Goal: Transaction & Acquisition: Subscribe to service/newsletter

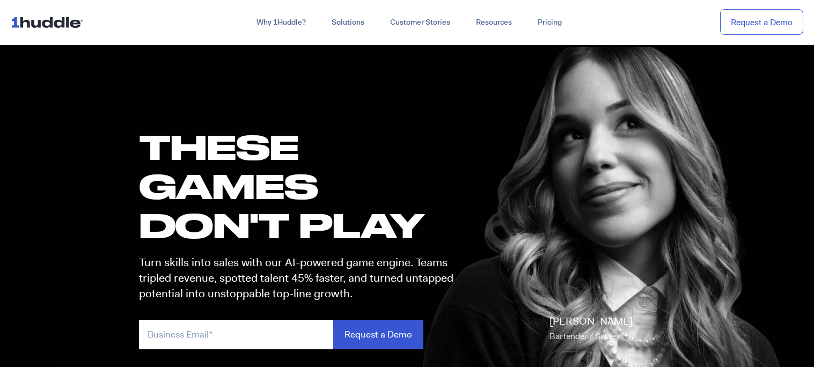
click at [698, 260] on section "these GAMES DON'T PLAY Turn skills into sales with our AI-powered game engine. …" at bounding box center [407, 234] width 814 height 383
click at [274, 327] on input "email" at bounding box center [236, 334] width 194 height 29
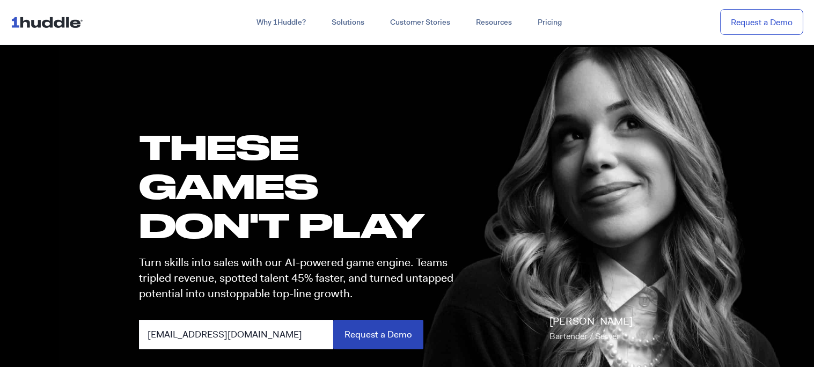
click at [357, 343] on input "Request a Demo" at bounding box center [378, 334] width 90 height 29
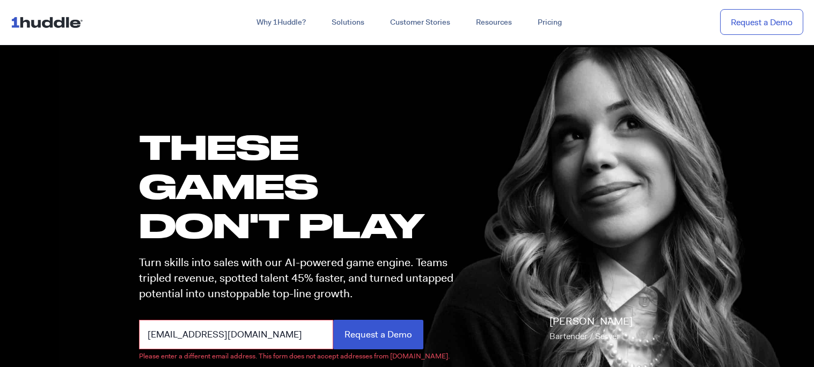
click at [292, 320] on input "[EMAIL_ADDRESS][DOMAIN_NAME]" at bounding box center [236, 334] width 194 height 29
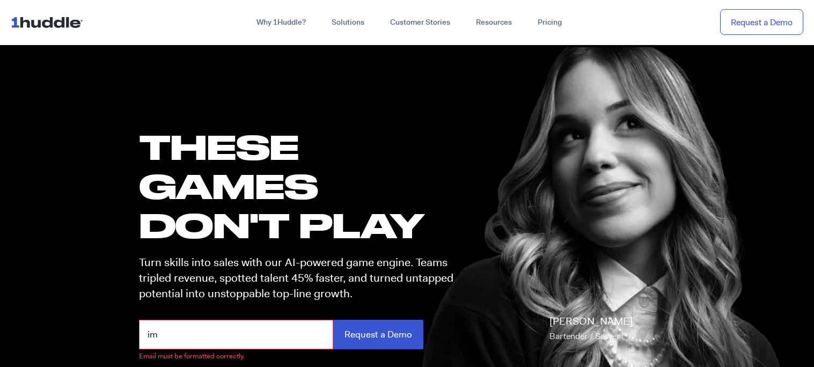
type input "i"
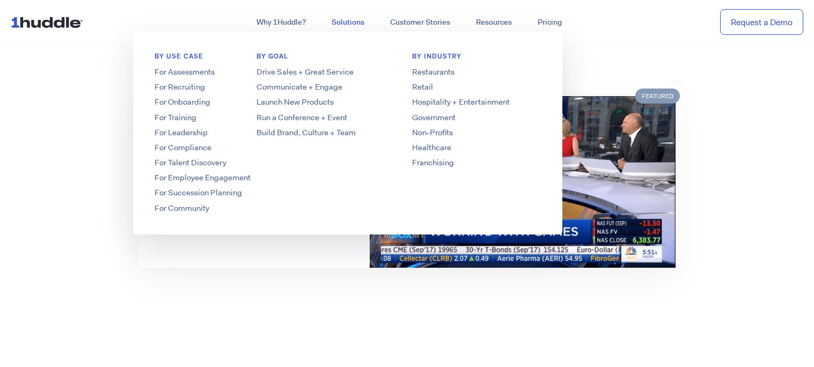
scroll to position [799, 0]
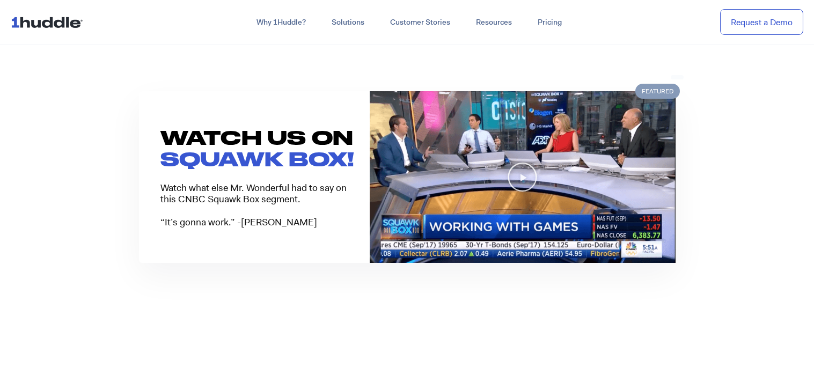
click at [747, 263] on section "WATCH US ON SQUAWK BOX! Watch what else Mr. Wonderful had to say on this CNBC S…" at bounding box center [407, 177] width 814 height 258
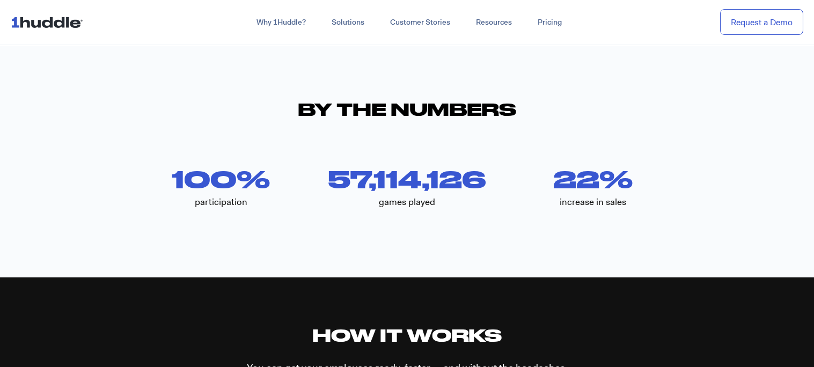
click at [694, 262] on section "By The Numbers 100 % participation 57,114,126 games played 22 % increase in sal…" at bounding box center [407, 161] width 814 height 231
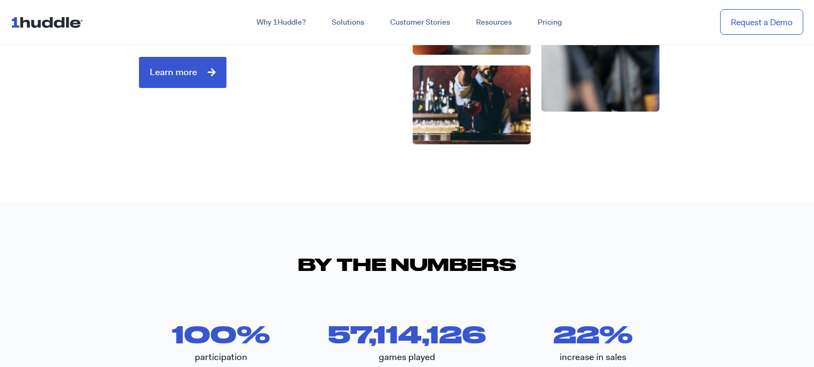
scroll to position [1919, 0]
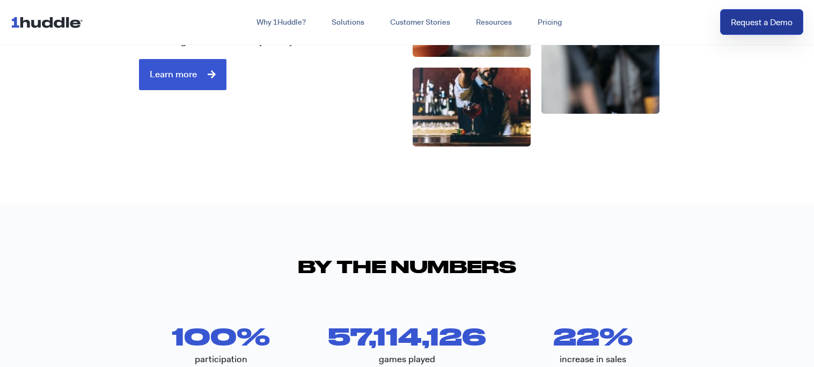
click at [802, 16] on link "Request a Demo" at bounding box center [761, 22] width 83 height 26
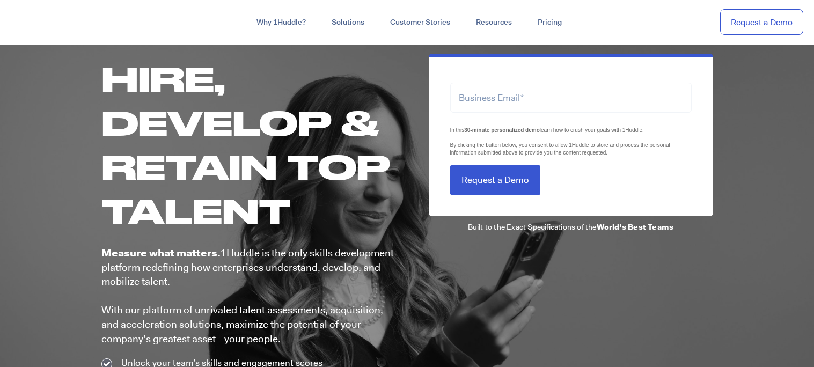
click at [745, 266] on div at bounding box center [407, 226] width 814 height 367
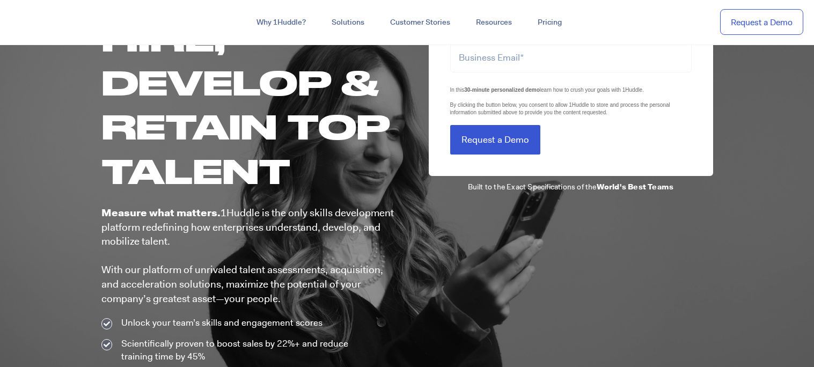
click at [751, 187] on div at bounding box center [407, 186] width 814 height 367
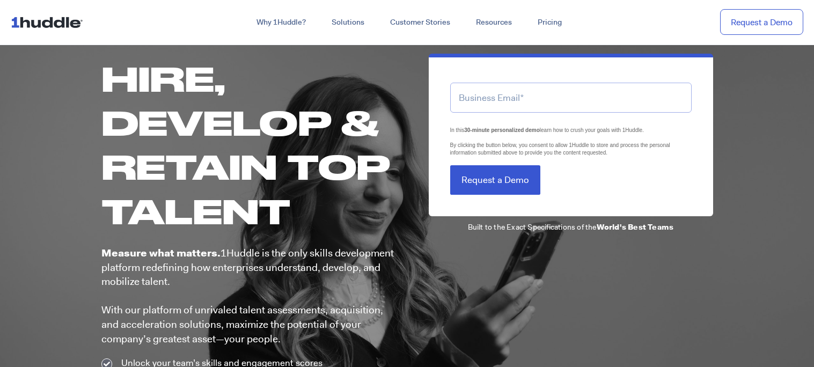
click at [655, 97] on input "email" at bounding box center [570, 97] width 241 height 29
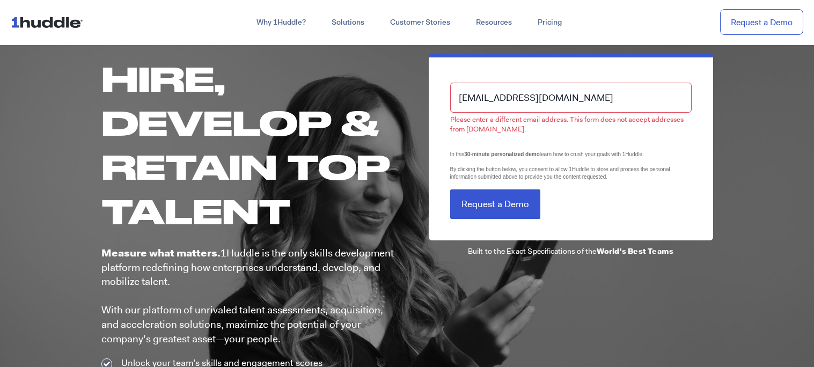
click at [515, 183] on form "imkamfr@gmail.com Please enter a different email address. This form does not ac…" at bounding box center [570, 144] width 241 height 149
click at [553, 93] on input "[EMAIL_ADDRESS][DOMAIN_NAME]" at bounding box center [570, 97] width 241 height 29
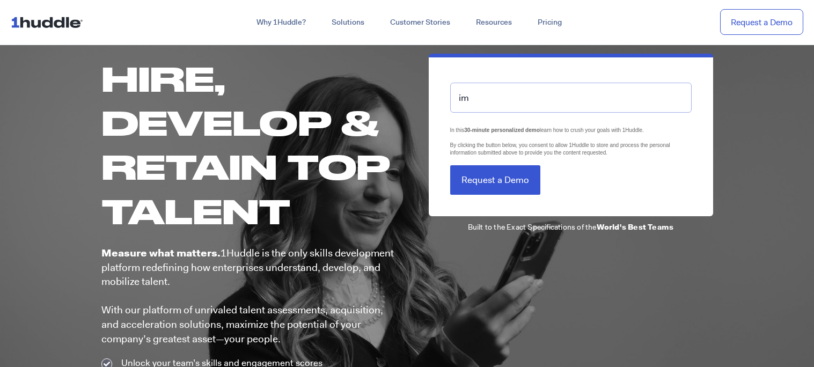
type input "i"
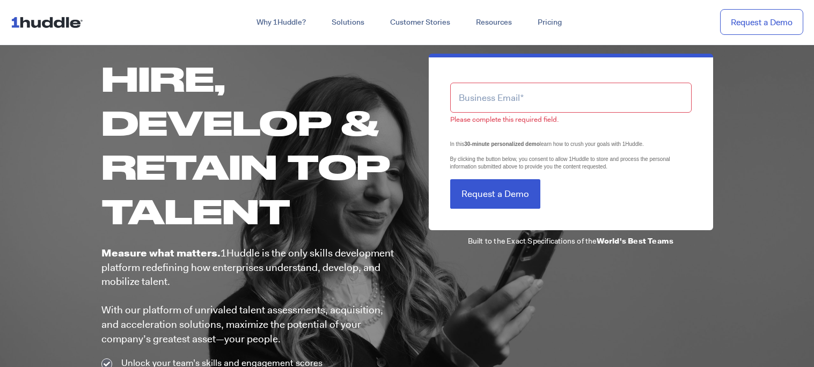
type input "7"
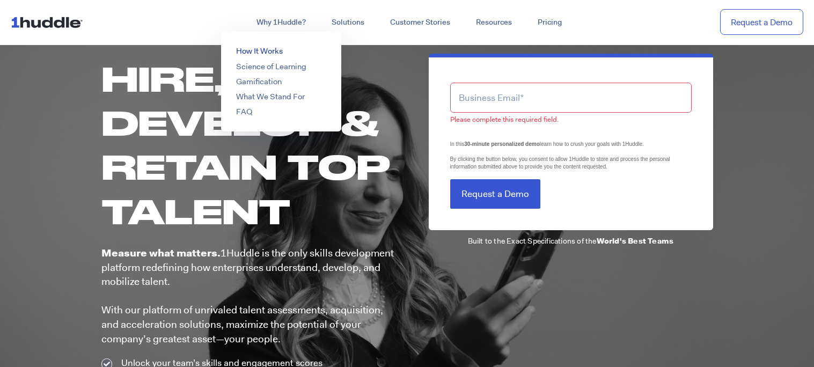
click at [270, 51] on link "How It Works" at bounding box center [259, 51] width 47 height 11
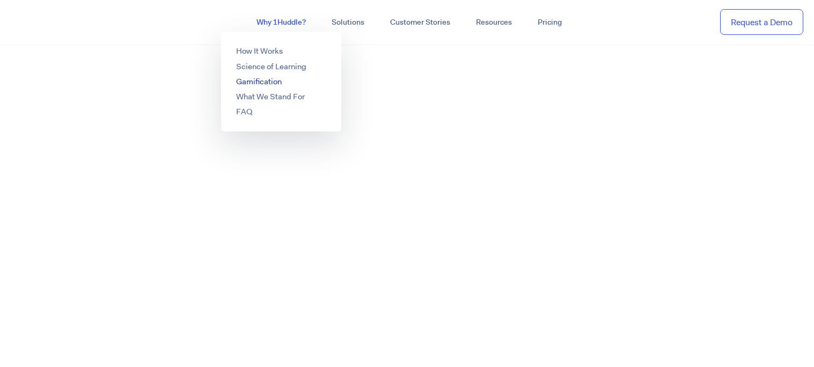
click at [279, 17] on link "Why 1Huddle?" at bounding box center [281, 22] width 75 height 19
click at [265, 84] on link "Gamification" at bounding box center [259, 81] width 46 height 11
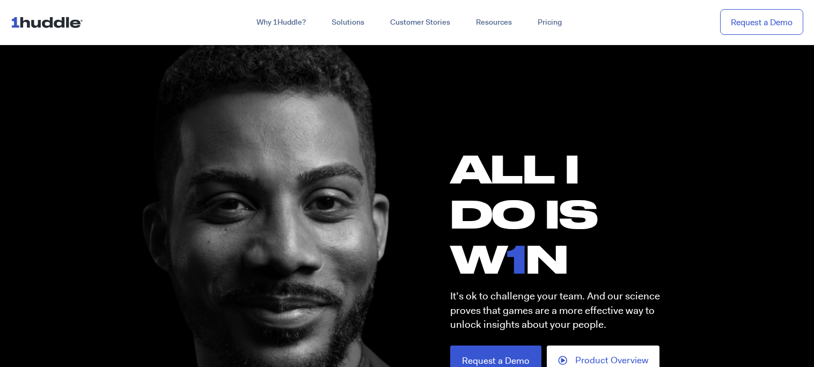
click at [732, 262] on section "ALL I DO IS W 1 N It’s ok to challenge your team. And our science proves that g…" at bounding box center [407, 278] width 814 height 471
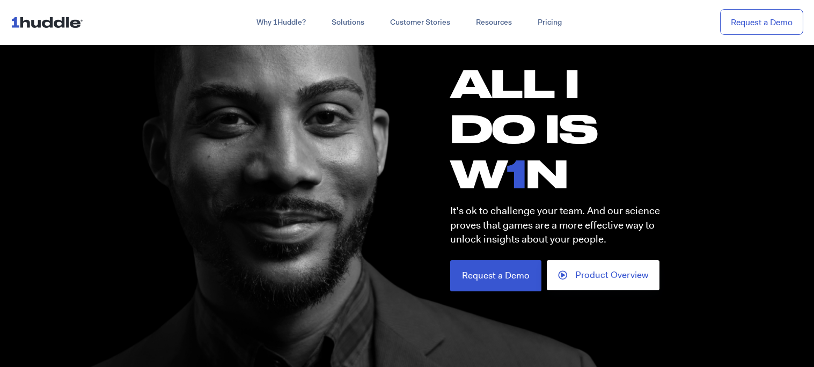
scroll to position [87, 0]
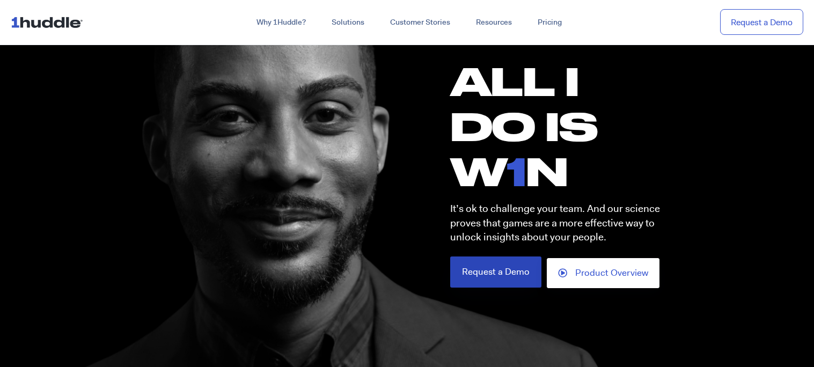
click at [478, 272] on span "Request a Demo" at bounding box center [496, 271] width 68 height 9
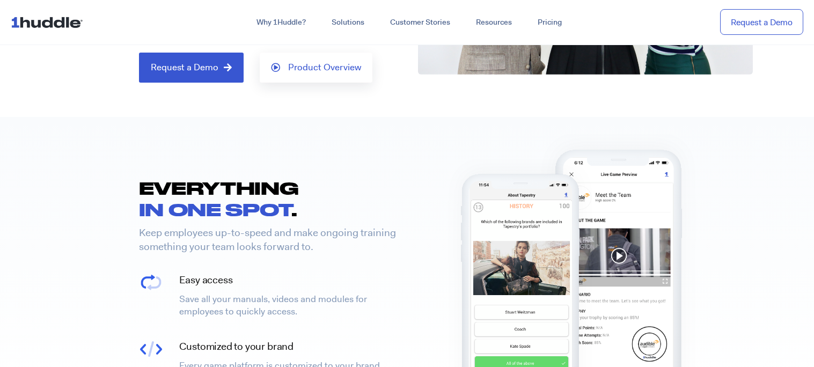
click at [403, 249] on div "EVERYTHING IN ONE SPOT . Keep employees up-to-speed and make ongoing training s…" at bounding box center [407, 277] width 558 height 200
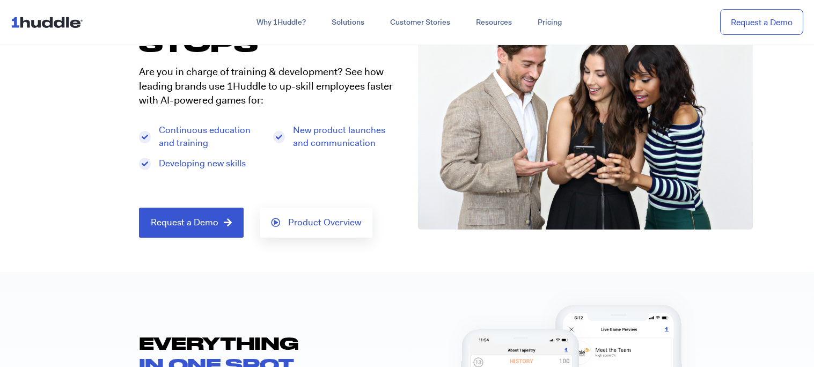
scroll to position [111, 0]
